Goal: Transaction & Acquisition: Book appointment/travel/reservation

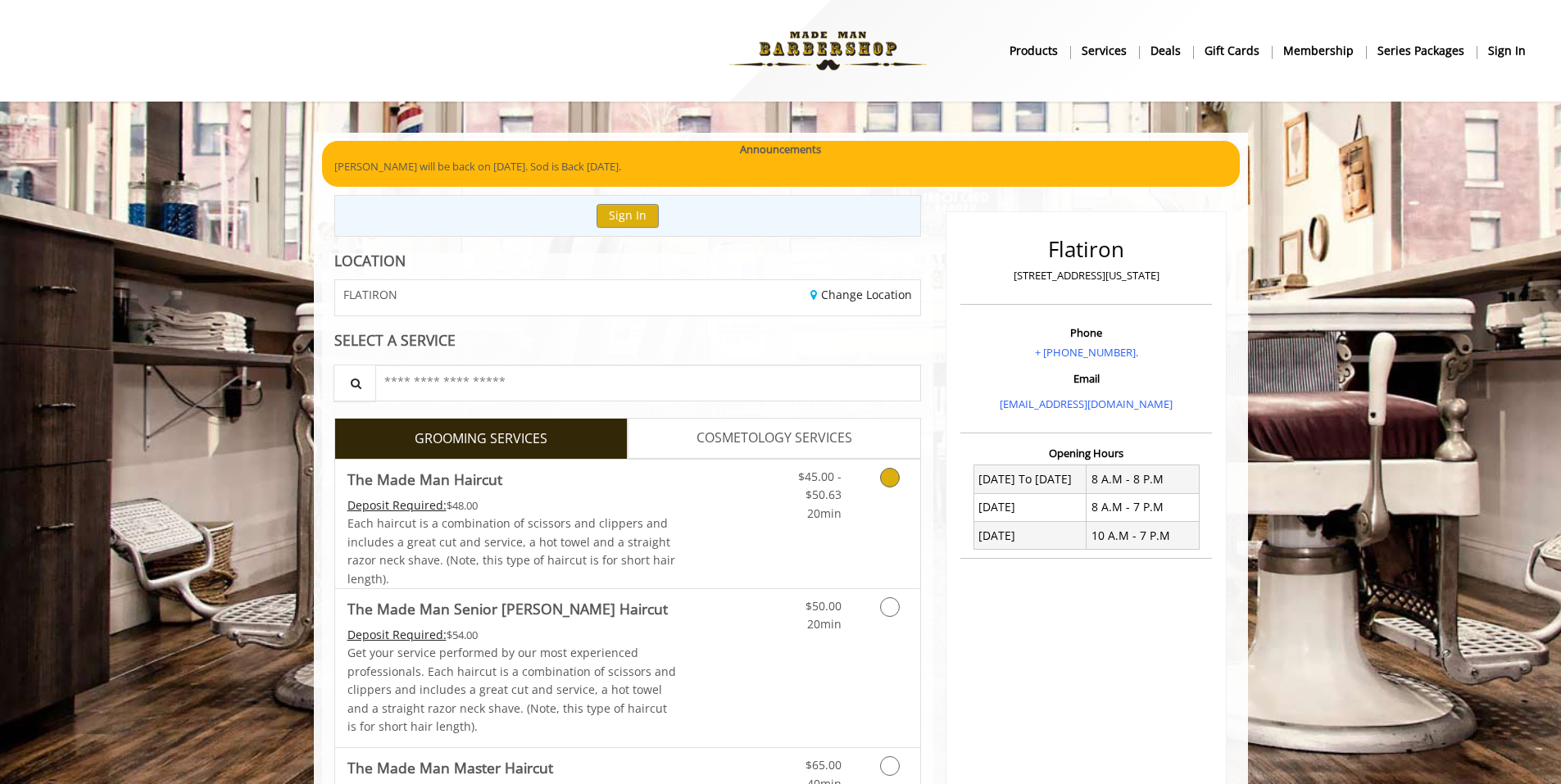
click at [758, 558] on link "Discounted Price" at bounding box center [725, 524] width 97 height 128
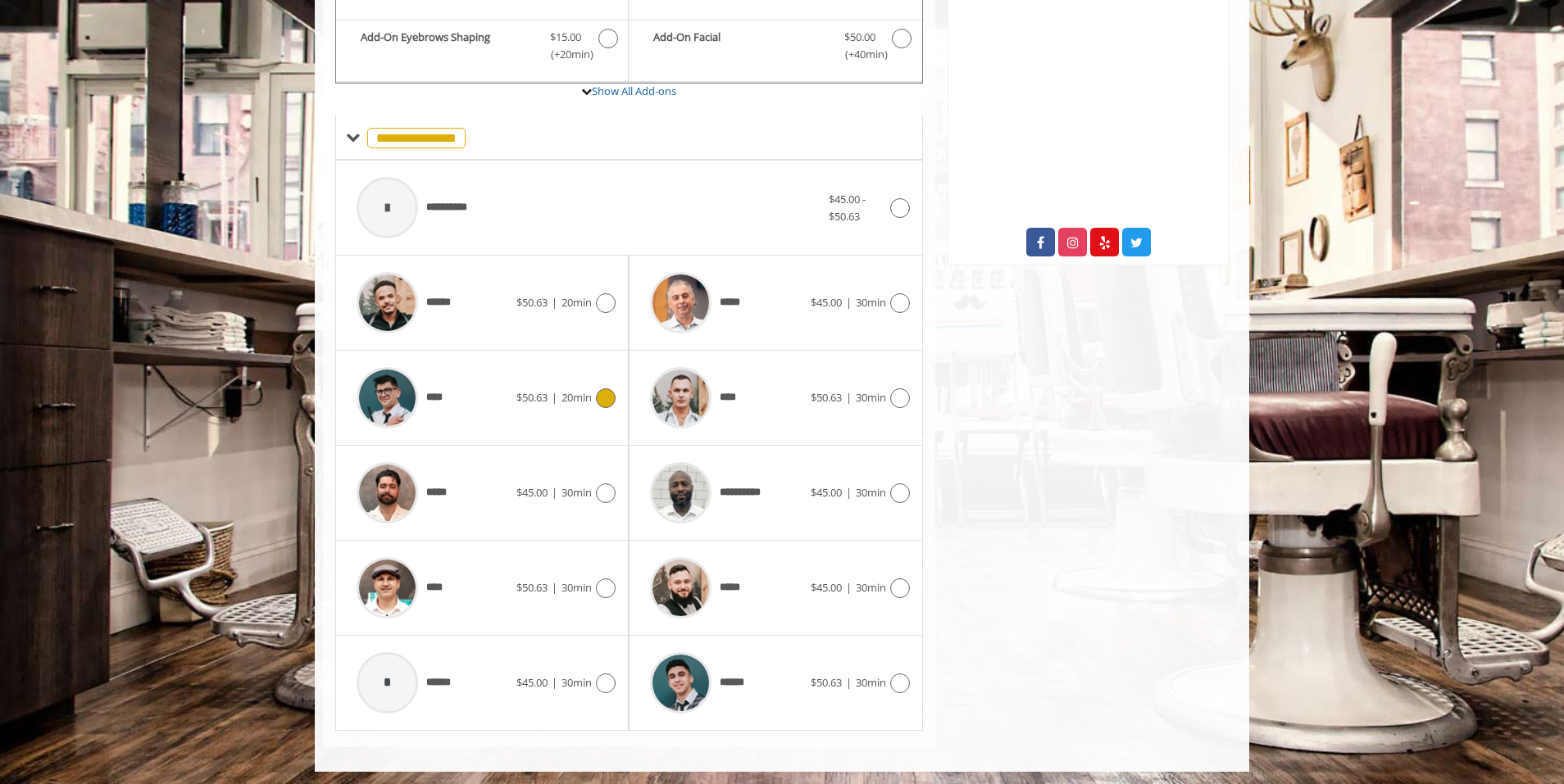
scroll to position [567, 0]
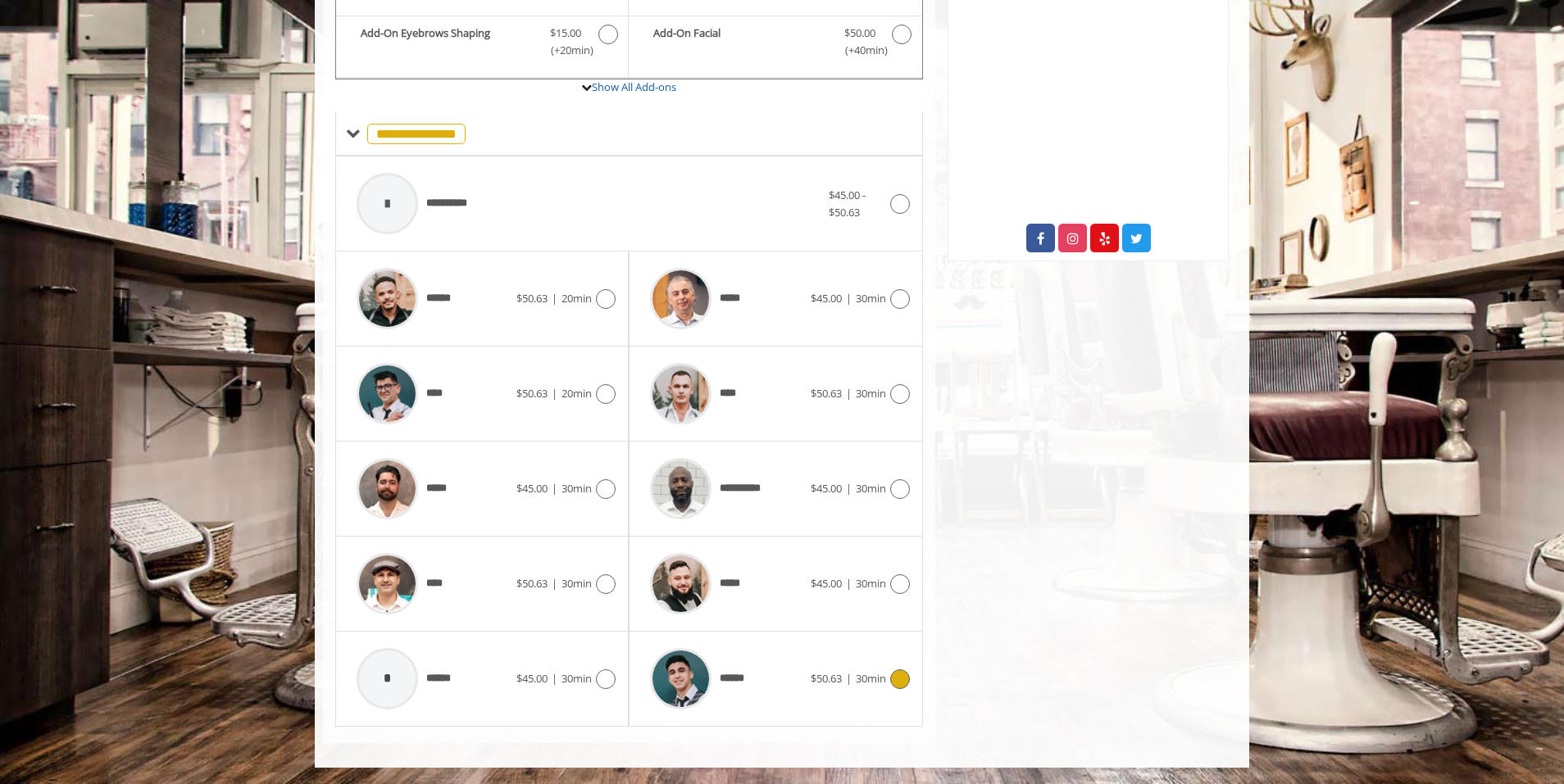
click at [840, 697] on div "****** $50.63 | 30min" at bounding box center [775, 679] width 267 height 78
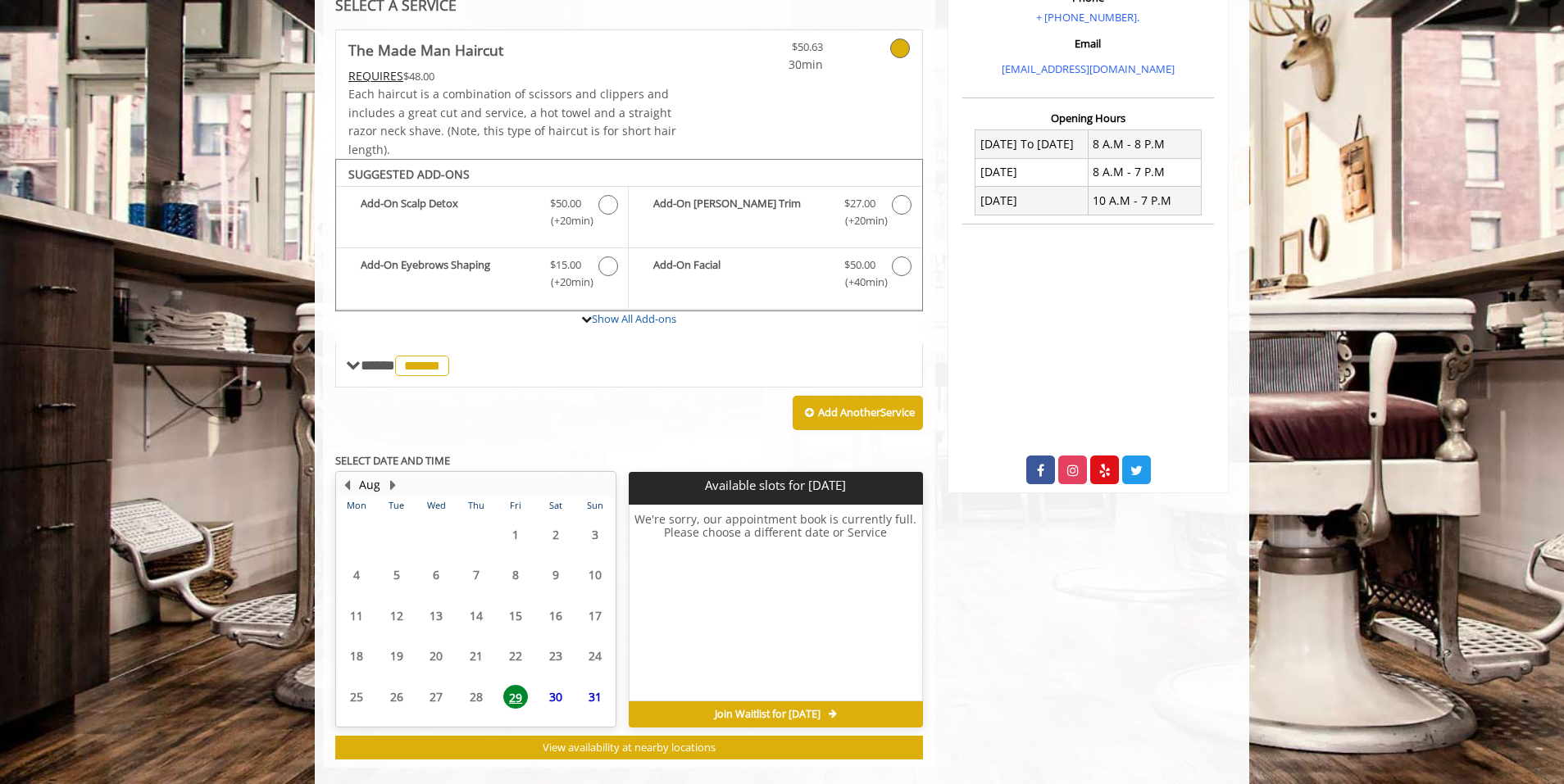
scroll to position [359, 0]
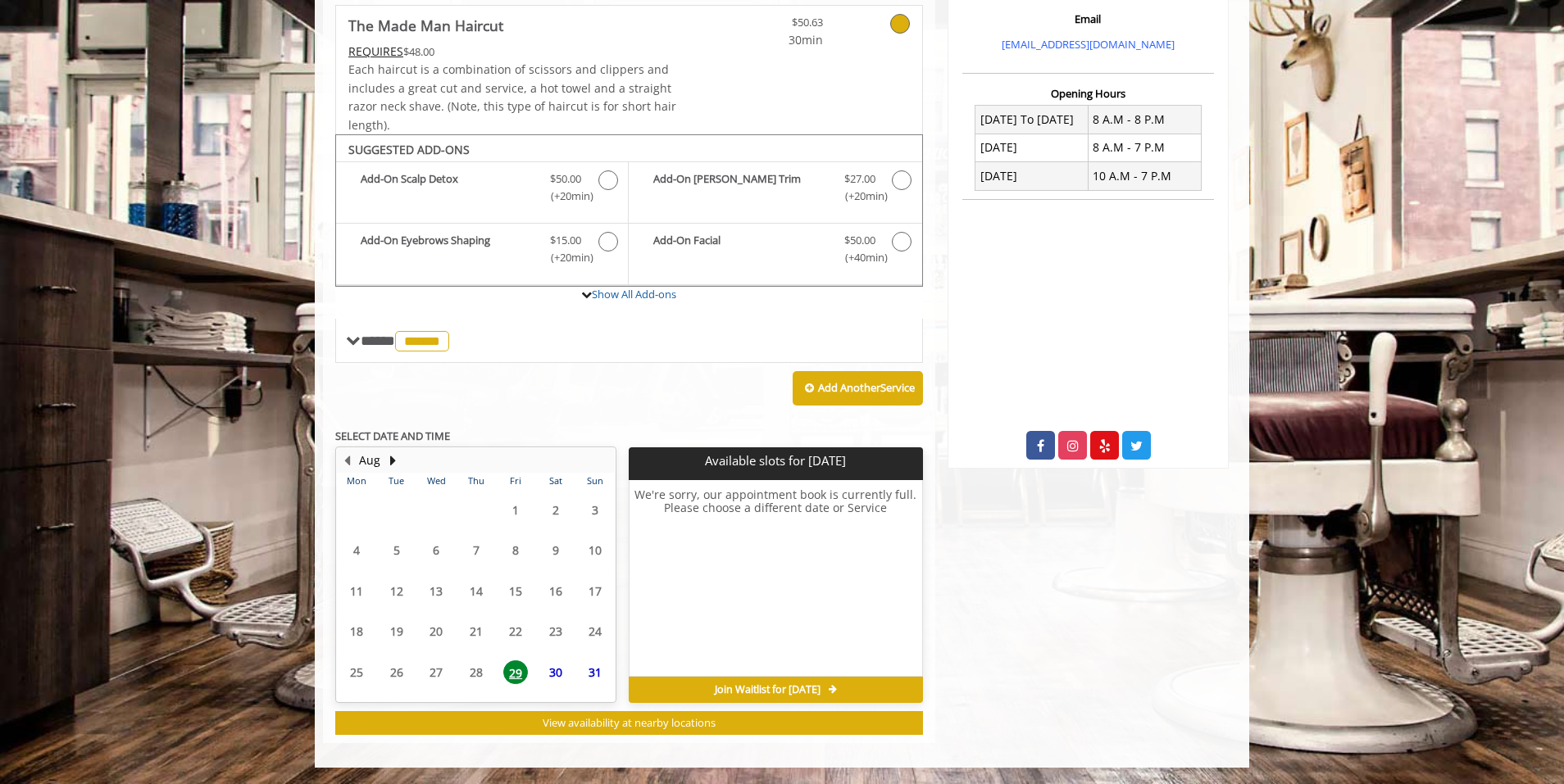
click at [556, 669] on span "30" at bounding box center [555, 672] width 25 height 24
click at [597, 673] on span "31" at bounding box center [594, 672] width 25 height 24
click at [553, 680] on span "30" at bounding box center [555, 672] width 25 height 24
click at [517, 673] on span "29" at bounding box center [516, 672] width 25 height 24
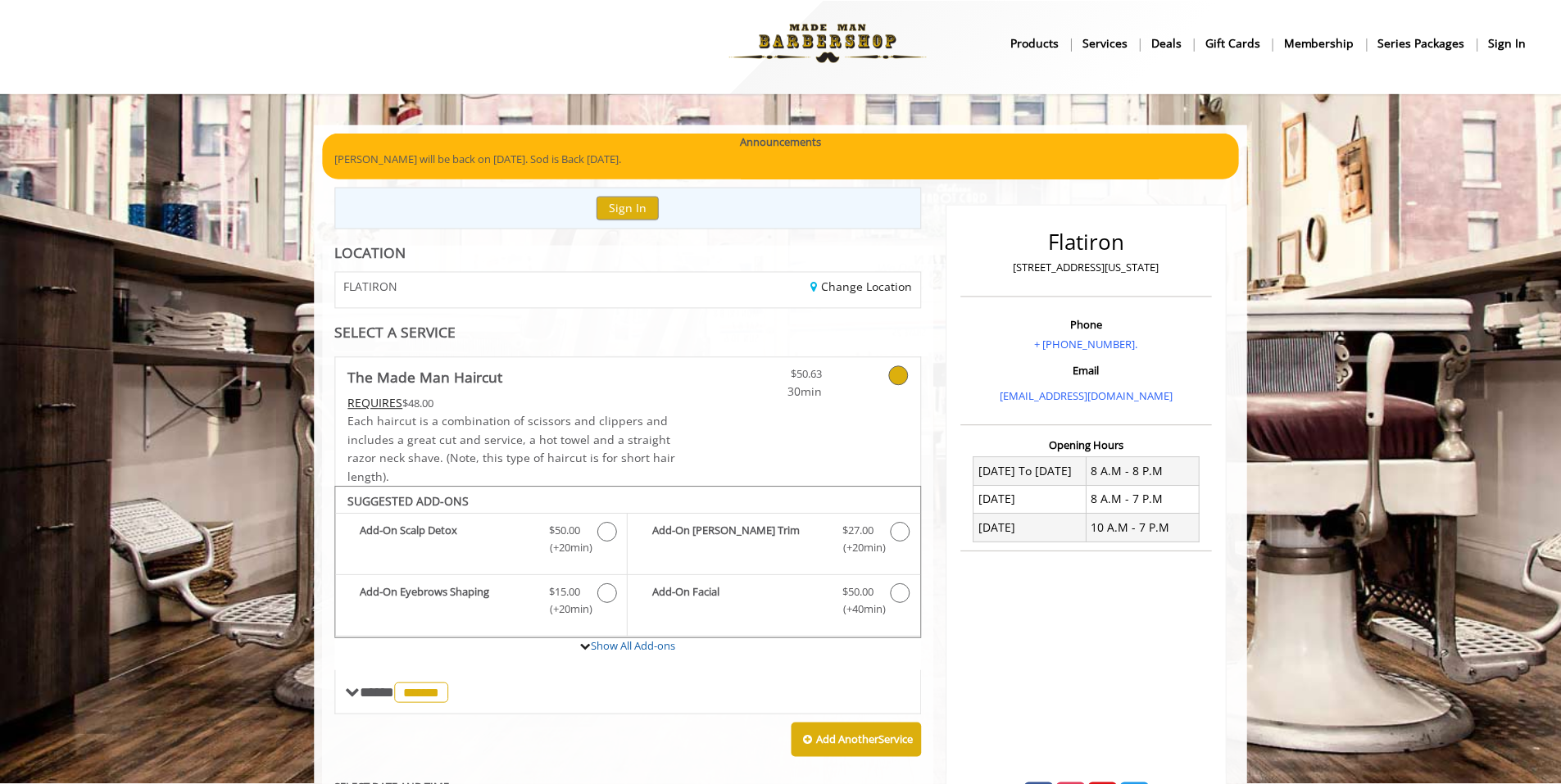
scroll to position [0, 0]
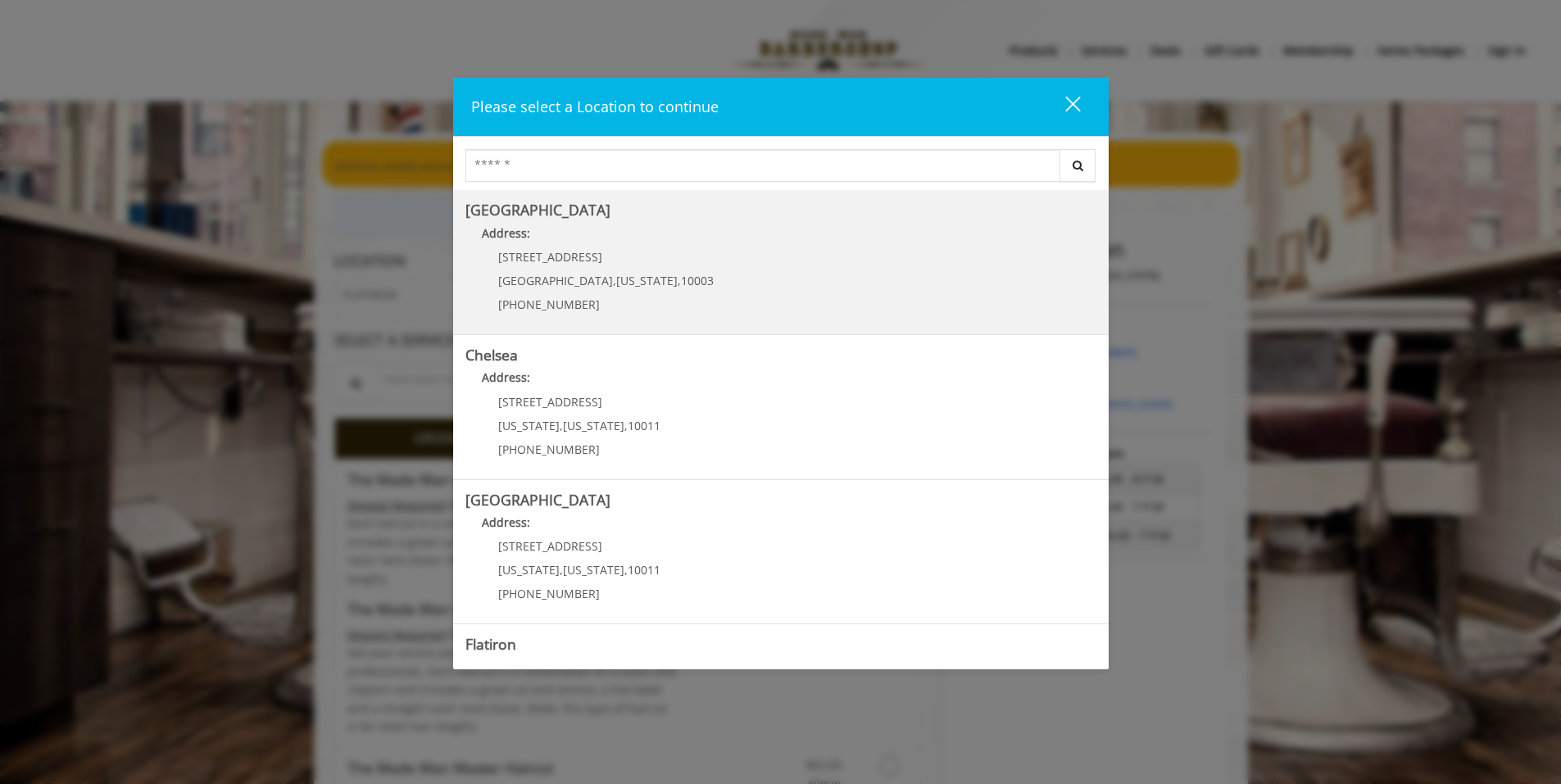
click at [702, 296] on Village "Greenwich Village Address: 60 E 8th St Manhattan , New York , 10003 (212) 598-1…" at bounding box center [781, 262] width 631 height 119
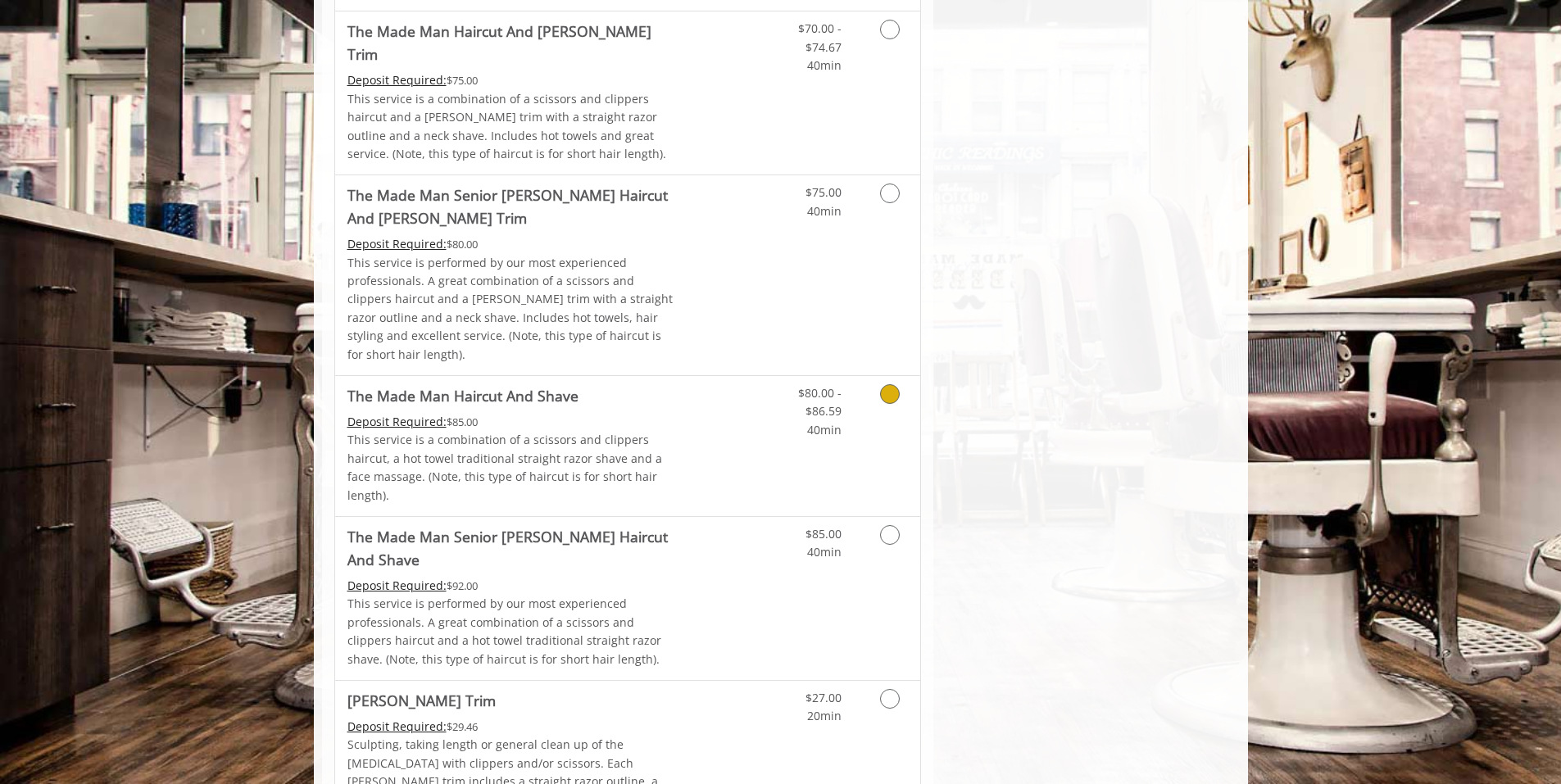
scroll to position [1311, 0]
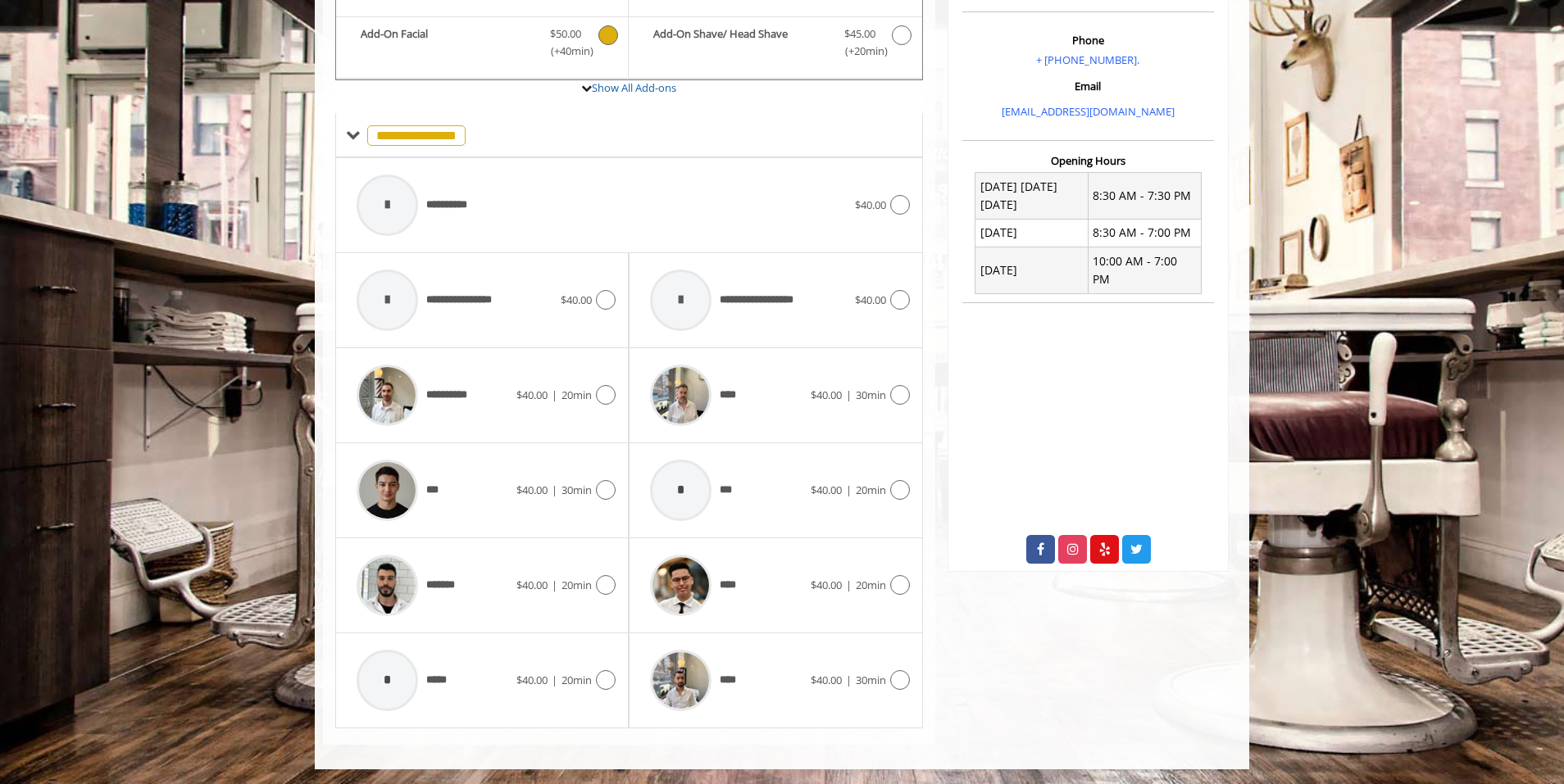
scroll to position [505, 0]
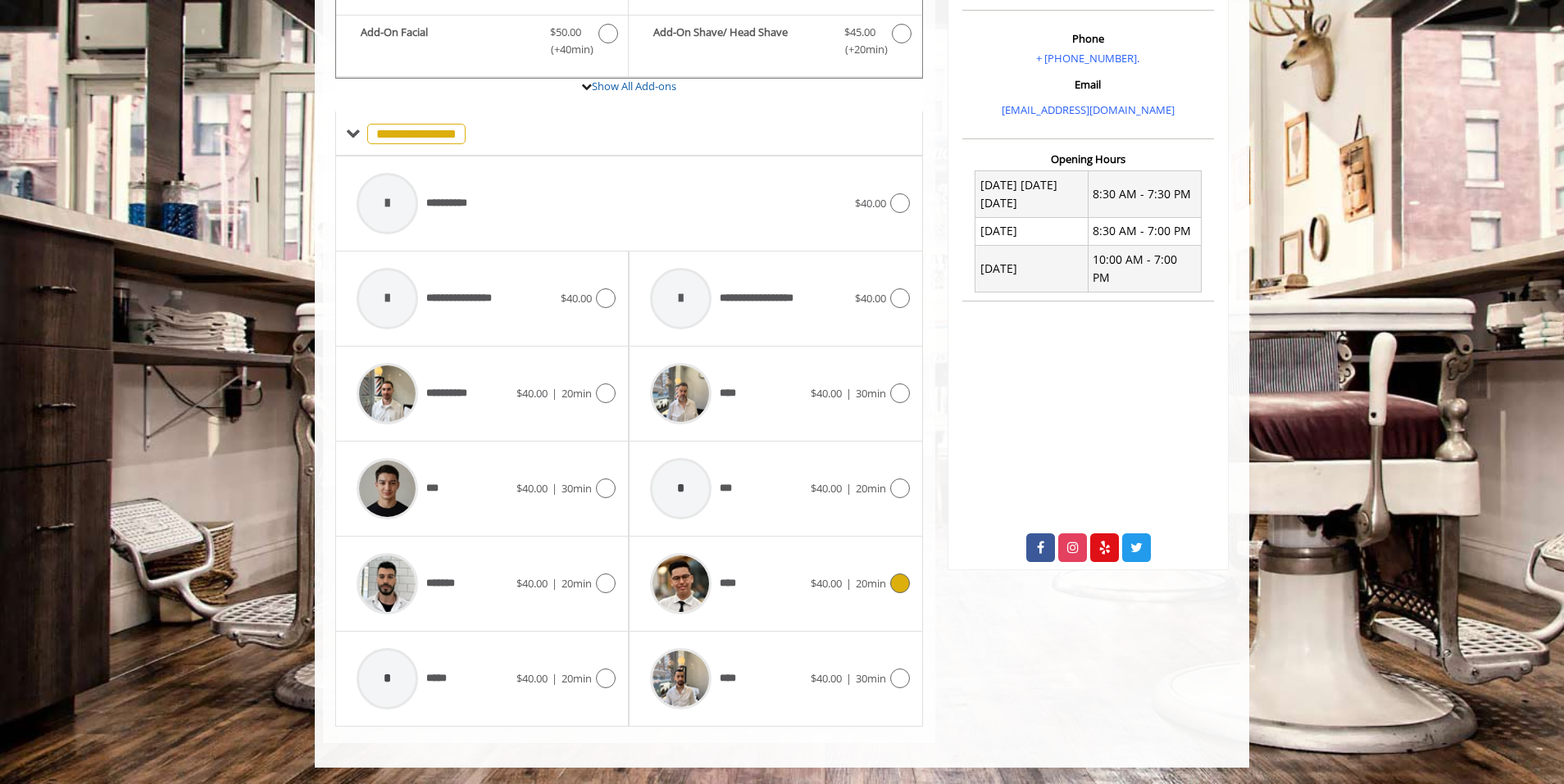
click at [718, 597] on div at bounding box center [681, 583] width 78 height 78
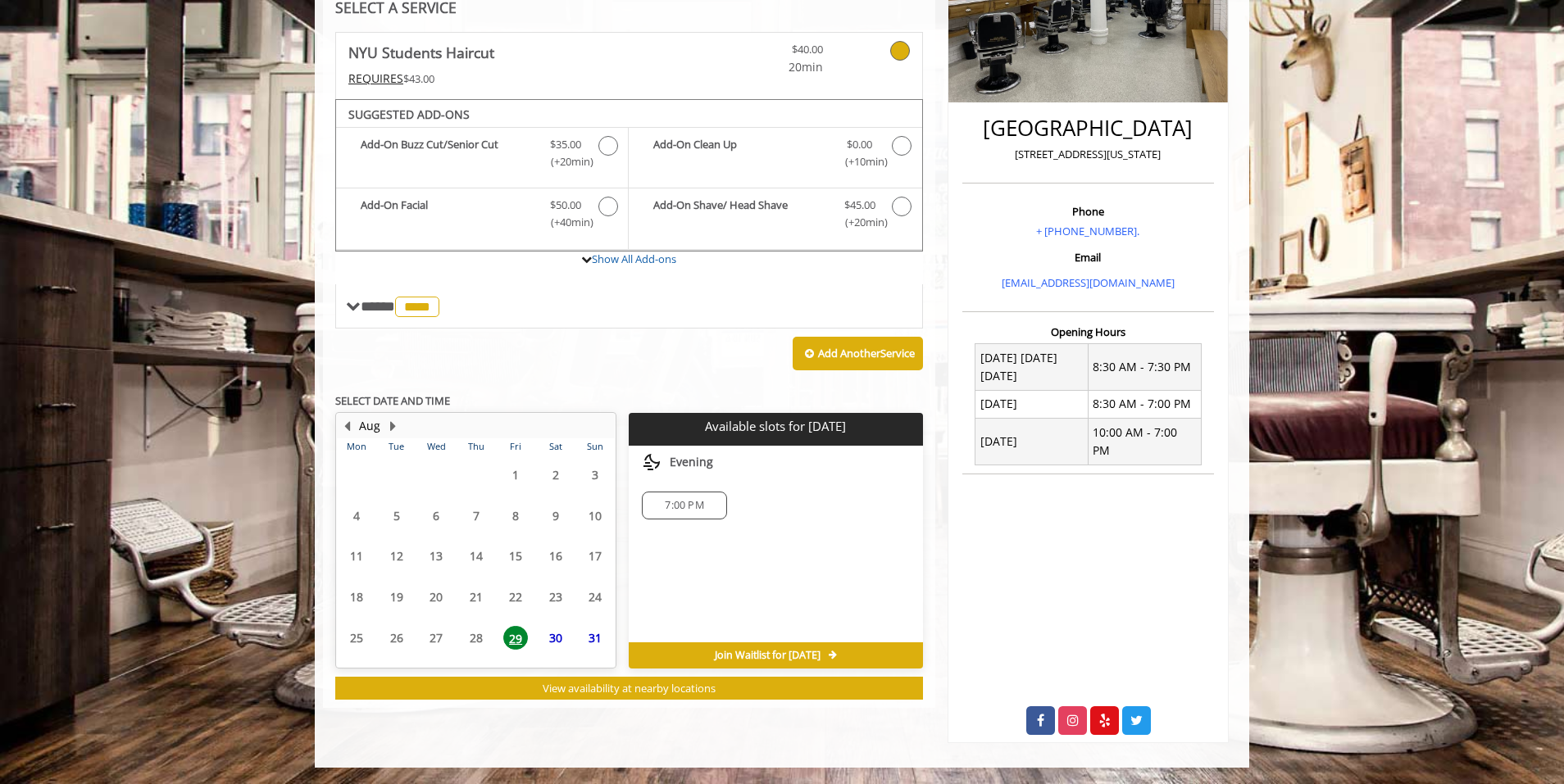
scroll to position [315, 0]
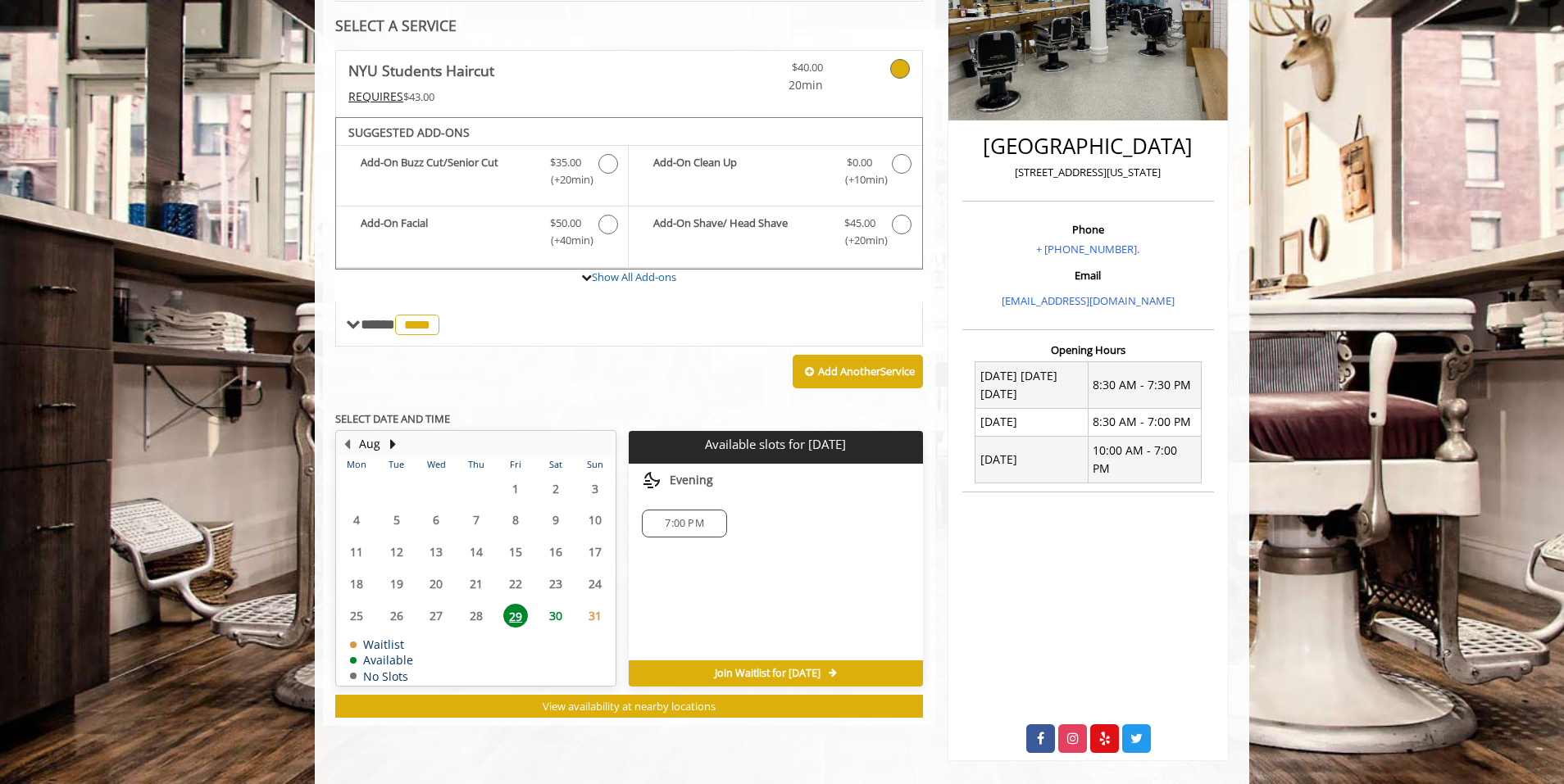
click at [556, 613] on span "30" at bounding box center [555, 616] width 25 height 24
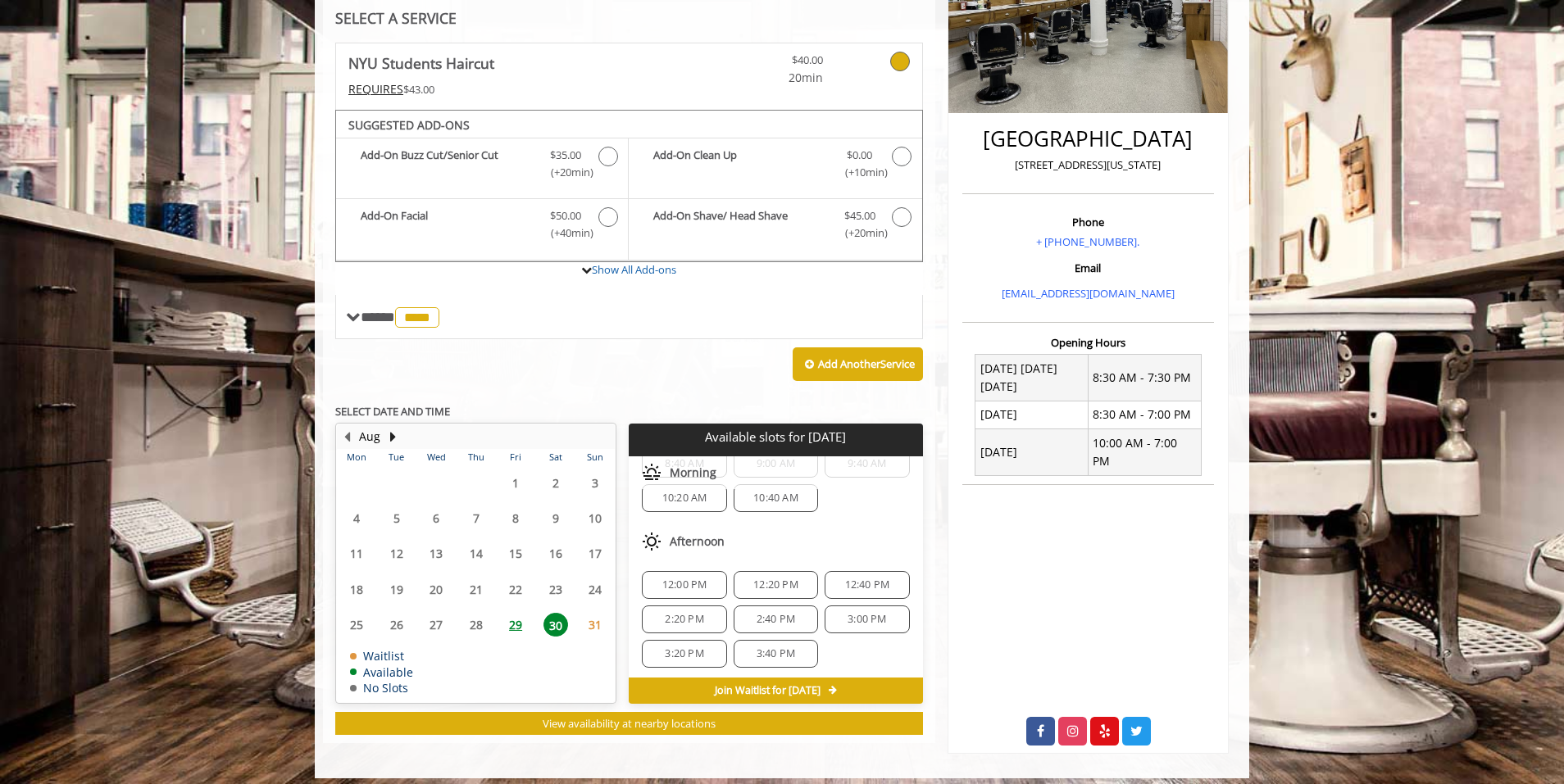
scroll to position [56, 0]
